Goal: Check status: Check status

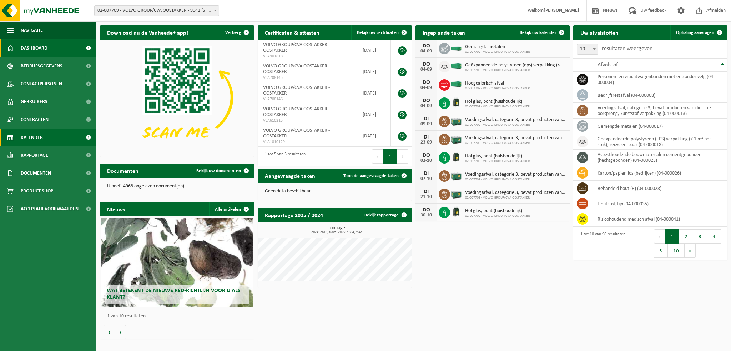
click at [44, 136] on link "Kalender" at bounding box center [48, 138] width 96 height 18
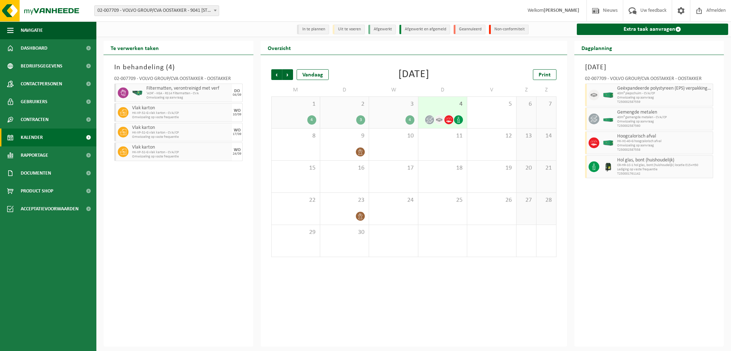
click at [214, 11] on b at bounding box center [215, 11] width 3 height 2
select select "140938"
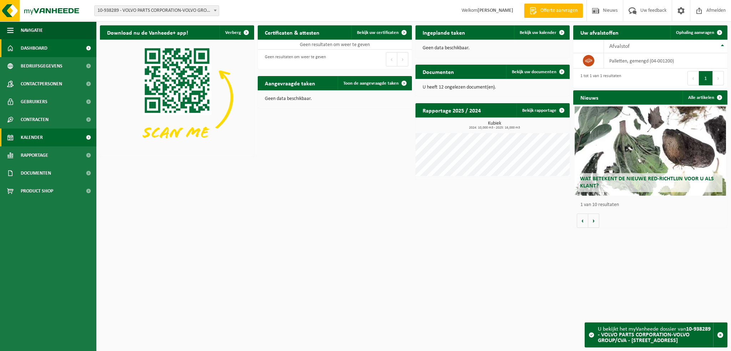
click at [33, 134] on span "Kalender" at bounding box center [32, 138] width 22 height 18
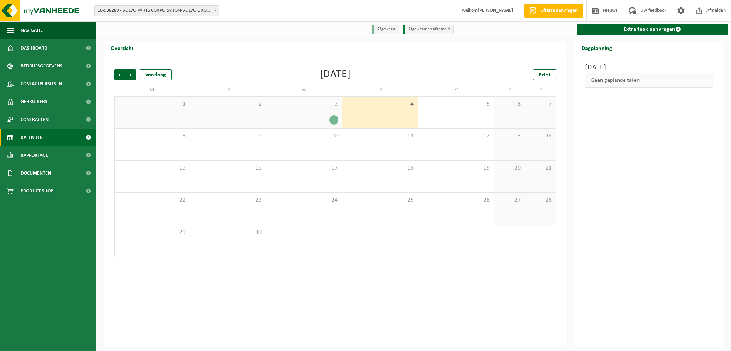
click at [307, 117] on div "1" at bounding box center [304, 119] width 69 height 9
